Goal: Find contact information: Obtain details needed to contact an individual or organization

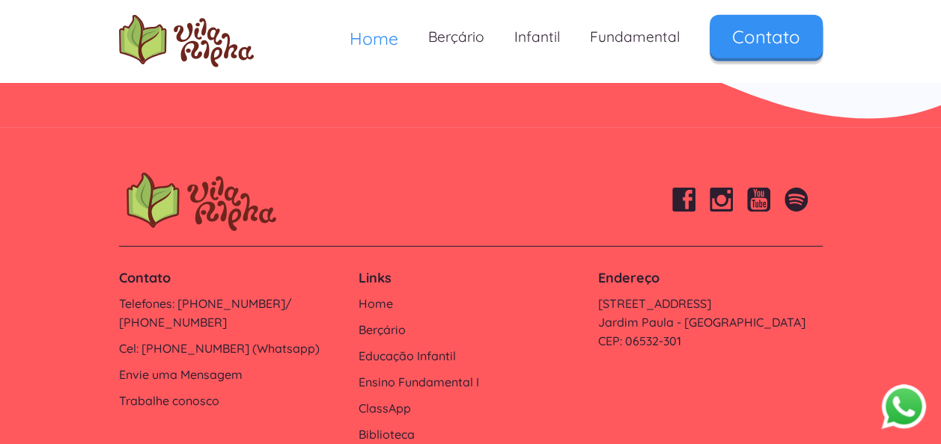
scroll to position [5118, 0]
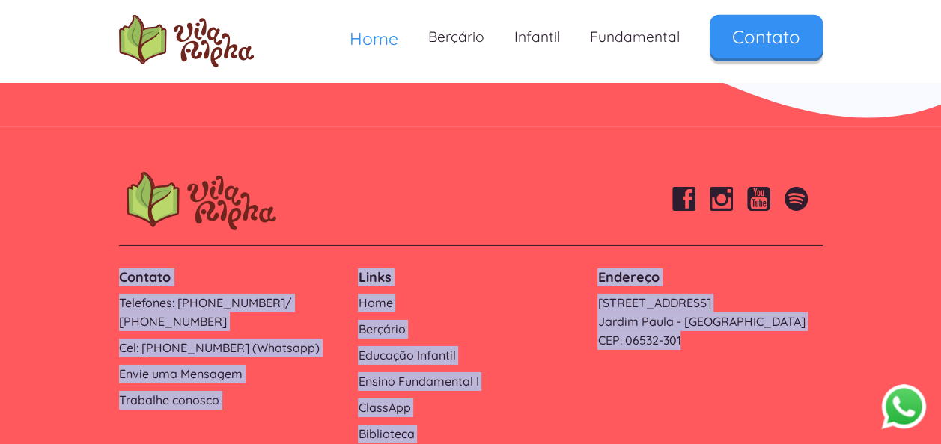
drag, startPoint x: 87, startPoint y: 167, endPoint x: 798, endPoint y: 339, distance: 731.4
click at [798, 339] on footer "Contato Telefones: [PHONE_NUMBER]/ [PHONE_NUMBER] Cel: [PHONE_NUMBER] (Whatsapp…" at bounding box center [470, 326] width 941 height 398
copy div "Contato Telefones: [PHONE_NUMBER]/ [PHONE_NUMBER] Cel: [PHONE_NUMBER] (Whatsapp…"
click at [745, 322] on div "Contato Telefones: [PHONE_NUMBER]/ [PHONE_NUMBER] Cel: [PHONE_NUMBER] (Whatsapp…" at bounding box center [470, 356] width 718 height 190
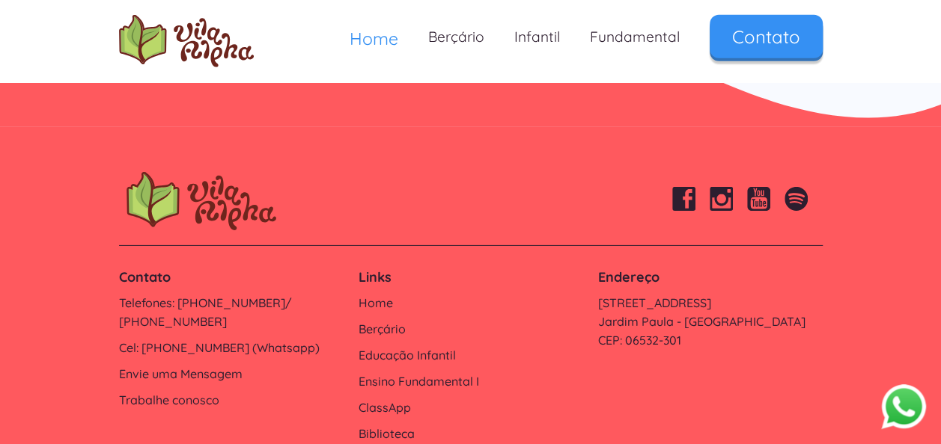
click at [913, 419] on button "Abrir WhatsApp" at bounding box center [903, 407] width 45 height 46
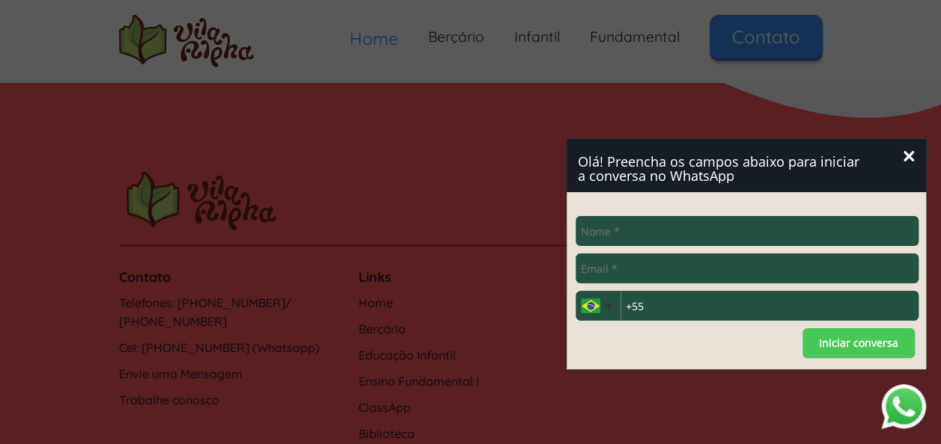
type input "e"
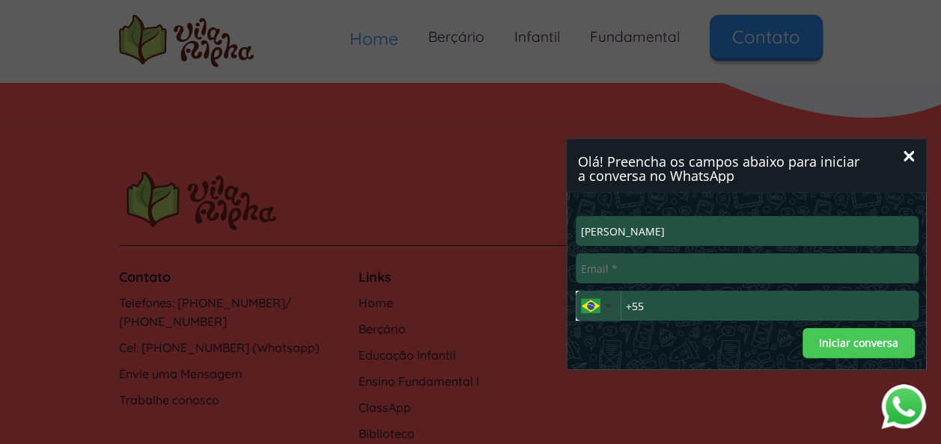
type input "[PERSON_NAME]"
type input "[EMAIL_ADDRESS][DOMAIN_NAME]"
click at [699, 310] on input "+55" at bounding box center [769, 306] width 298 height 30
type input "[PHONE_NUMBER]"
click at [685, 342] on div "Iniciar conversa" at bounding box center [746, 343] width 335 height 30
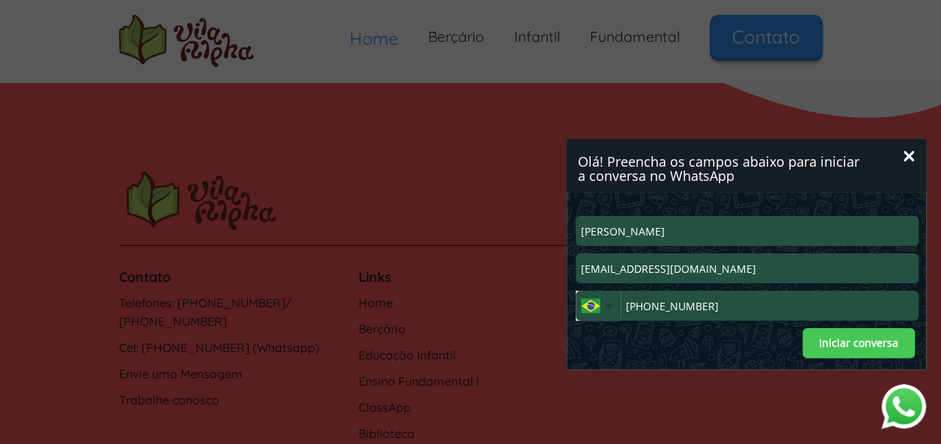
click at [888, 342] on button "Iniciar conversa" at bounding box center [858, 343] width 112 height 30
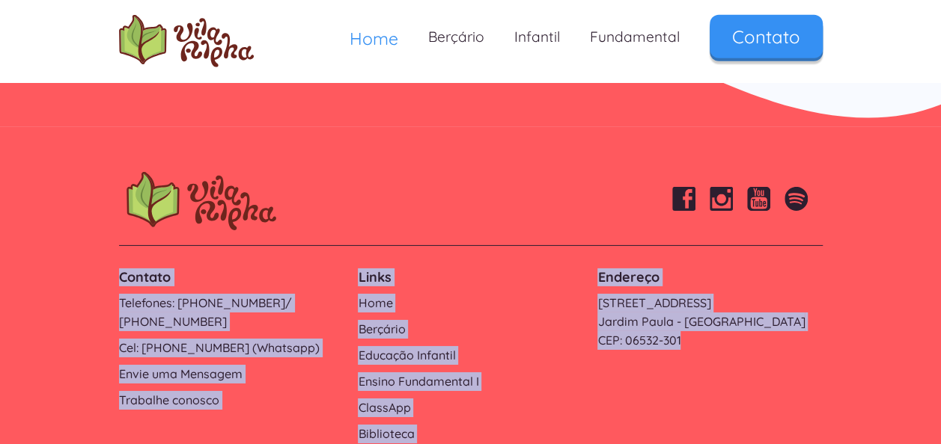
drag, startPoint x: 115, startPoint y: 171, endPoint x: 872, endPoint y: 358, distance: 779.1
click at [872, 358] on footer "Contato Telefones: [PHONE_NUMBER]/ [PHONE_NUMBER] Cel: [PHONE_NUMBER] (Whatsapp…" at bounding box center [470, 326] width 941 height 398
copy div "Contato Telefones: [PHONE_NUMBER]/ [PHONE_NUMBER] Cel: [PHONE_NUMBER] (Whatsapp…"
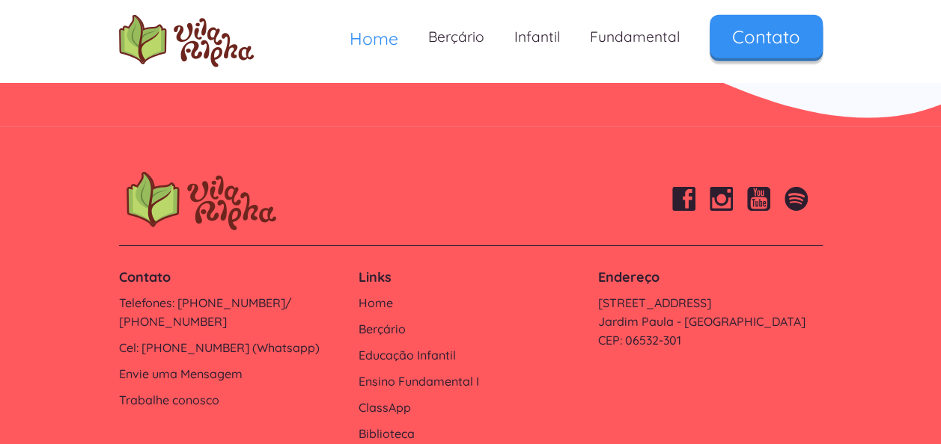
click at [492, 172] on div at bounding box center [470, 208] width 703 height 73
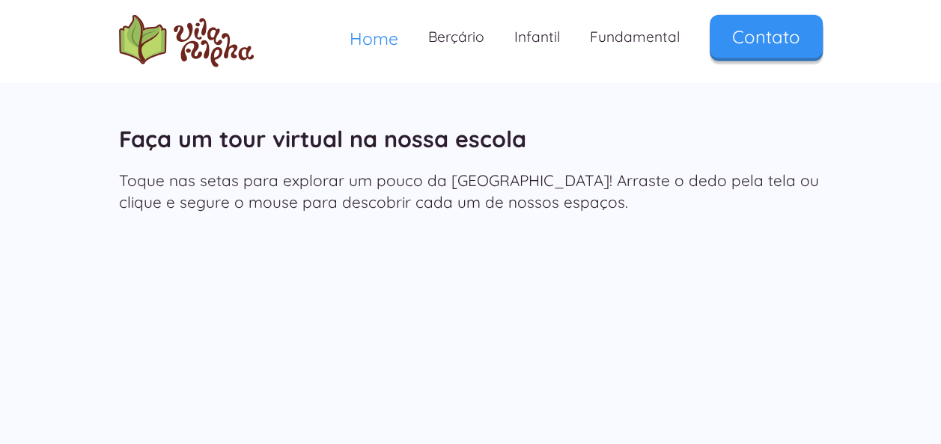
scroll to position [2574, 0]
